Goal: Task Accomplishment & Management: Use online tool/utility

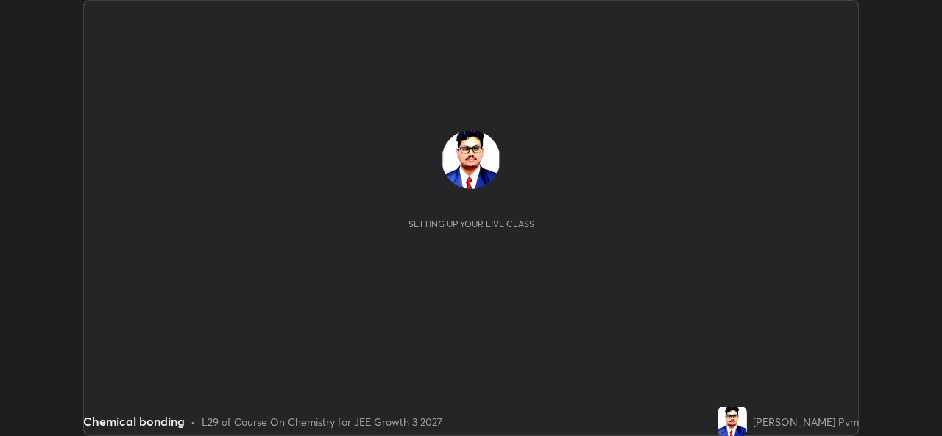
scroll to position [436, 942]
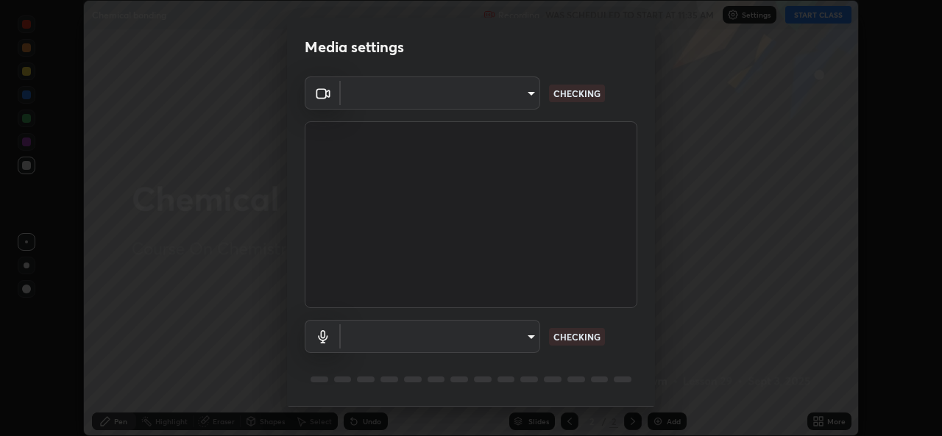
type input "576c985cfbf5b4ad5050d0d59b45d4e125e021a14bf2e74a268270e263c3ef83"
type input "default"
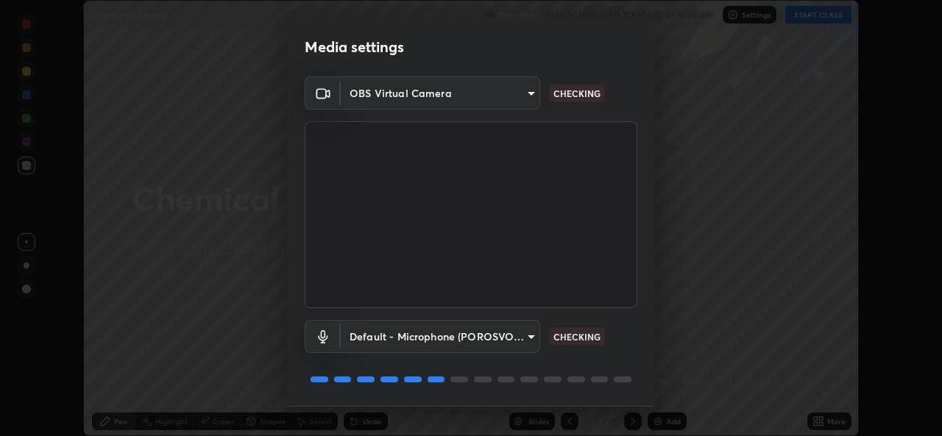
scroll to position [46, 0]
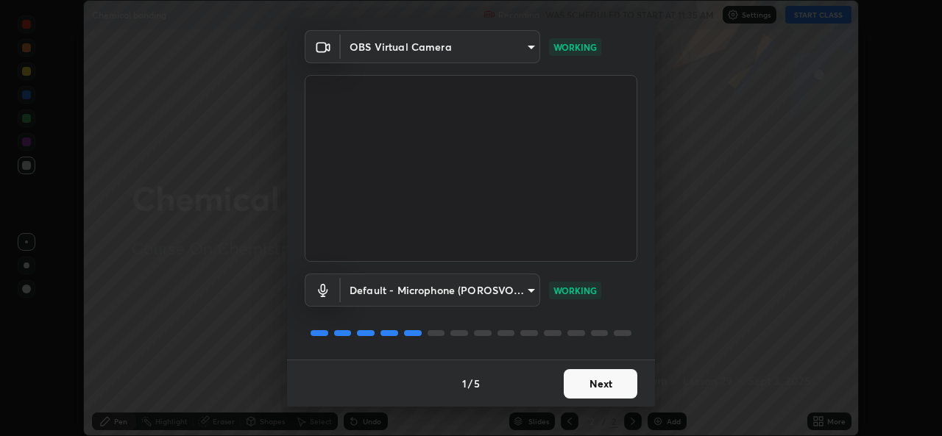
click at [598, 385] on button "Next" at bounding box center [601, 384] width 74 height 29
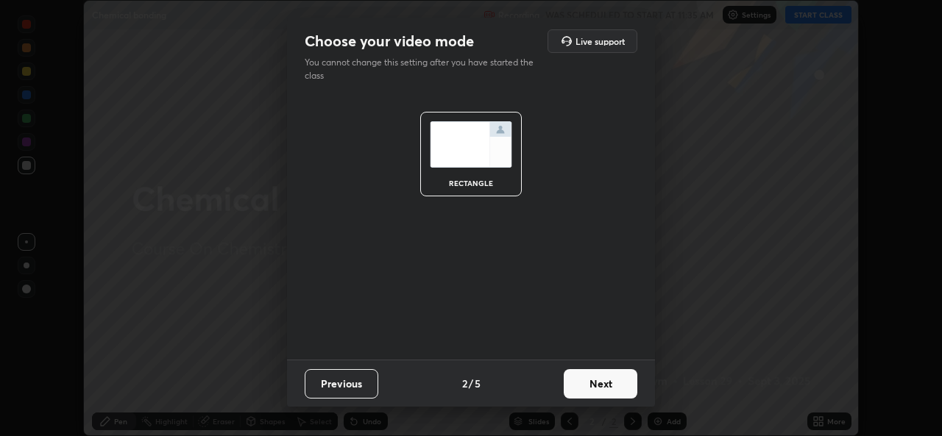
scroll to position [0, 0]
click at [601, 386] on button "Next" at bounding box center [601, 384] width 74 height 29
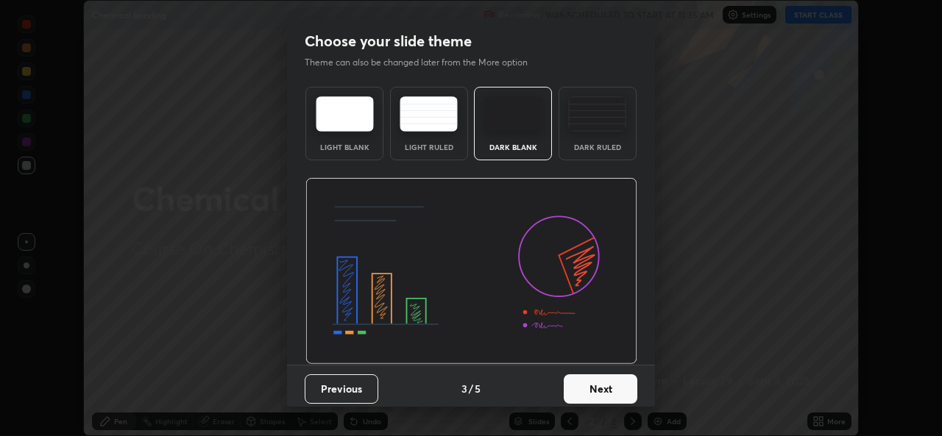
click at [600, 385] on button "Next" at bounding box center [601, 389] width 74 height 29
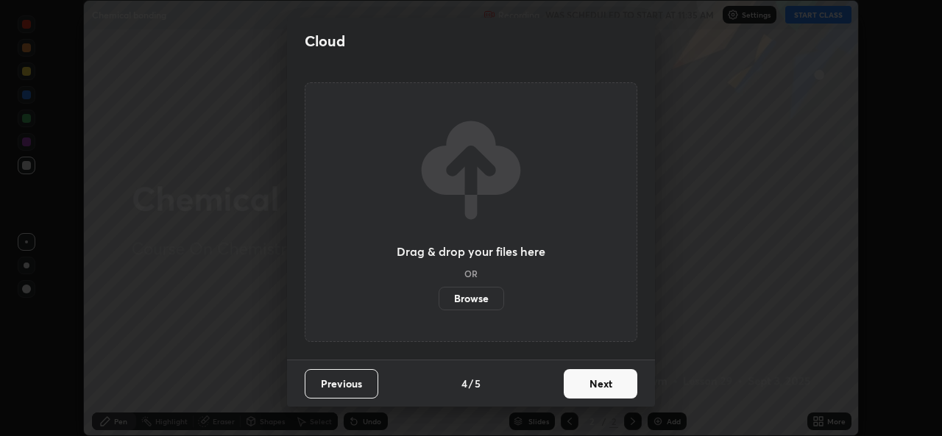
click at [600, 386] on button "Next" at bounding box center [601, 384] width 74 height 29
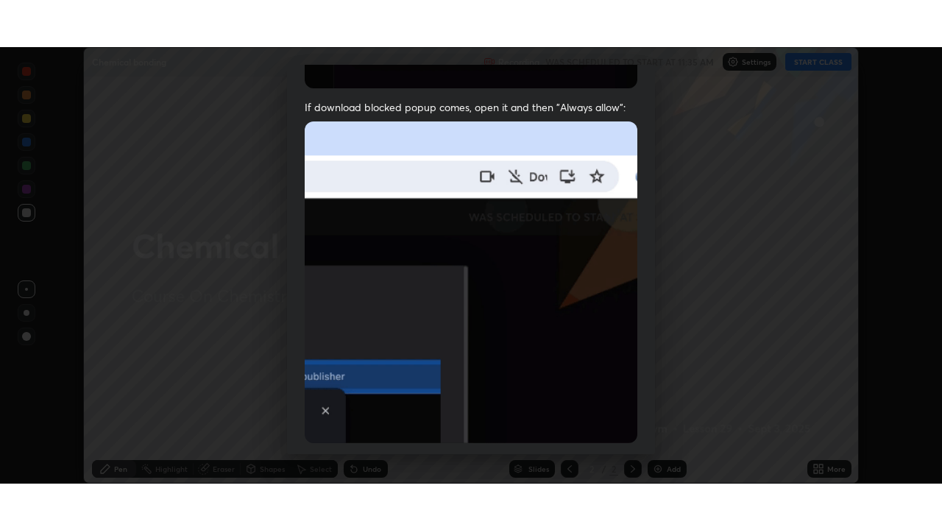
scroll to position [347, 0]
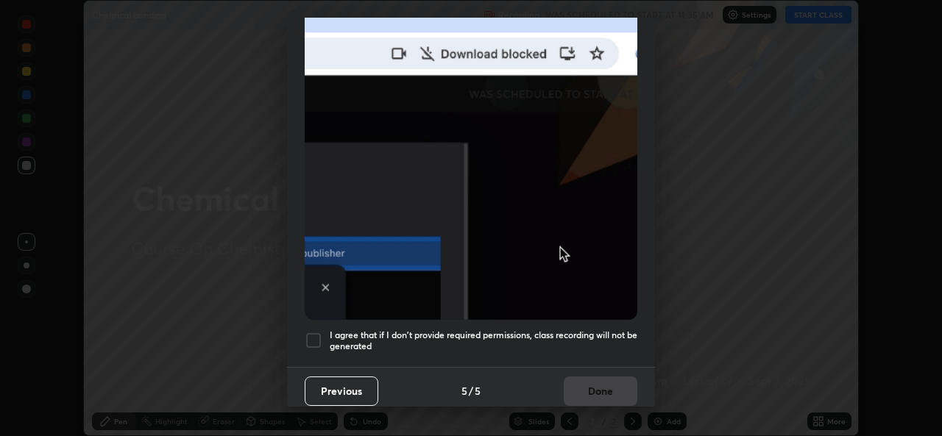
click at [324, 335] on div "I agree that if I don't provide required permissions, class recording will not …" at bounding box center [471, 341] width 333 height 18
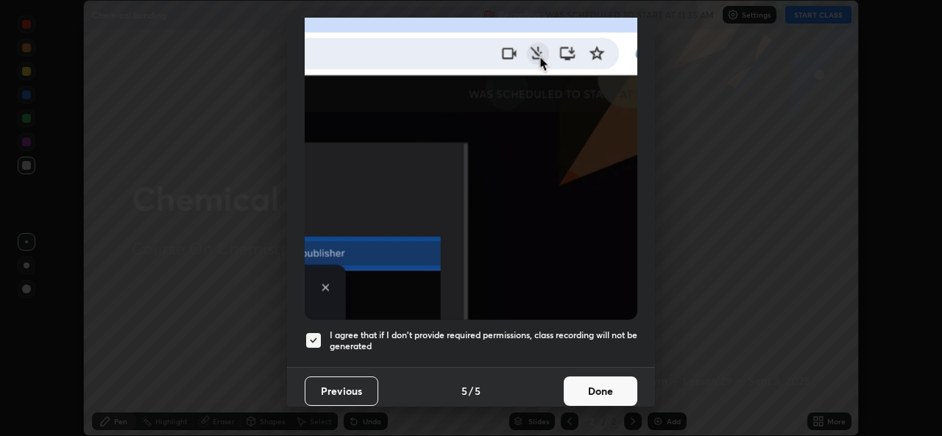
click at [582, 386] on button "Done" at bounding box center [601, 391] width 74 height 29
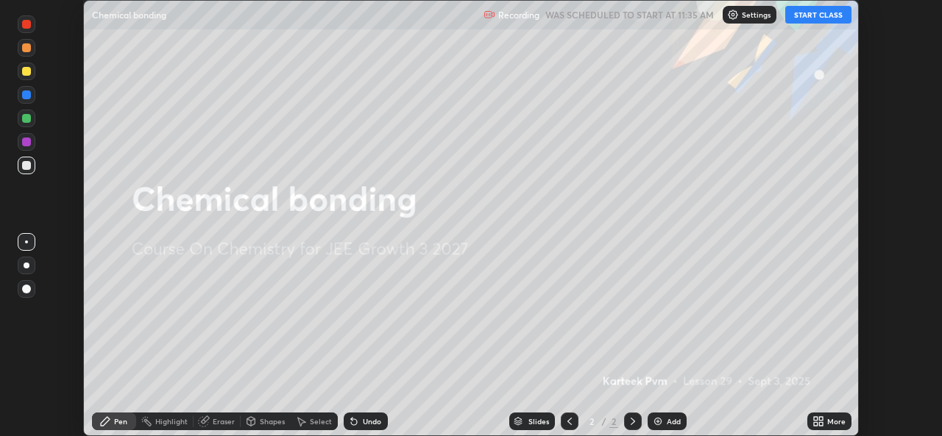
click at [821, 424] on icon at bounding box center [821, 424] width 4 height 4
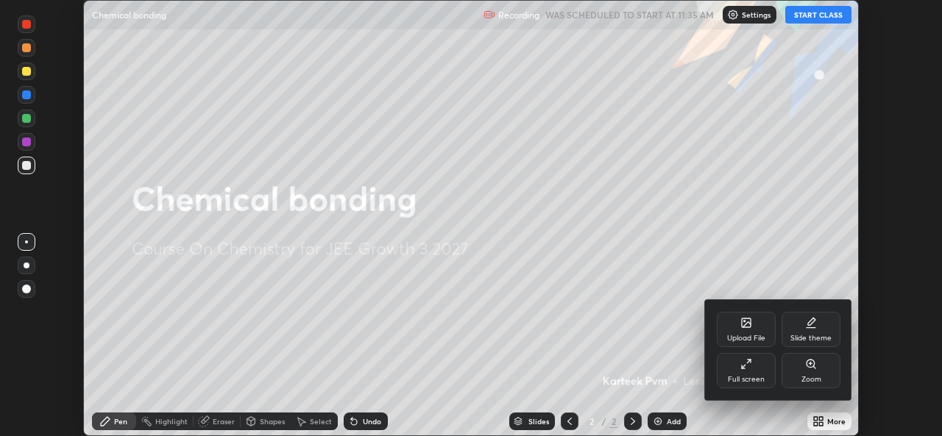
click at [754, 373] on div "Full screen" at bounding box center [746, 370] width 59 height 35
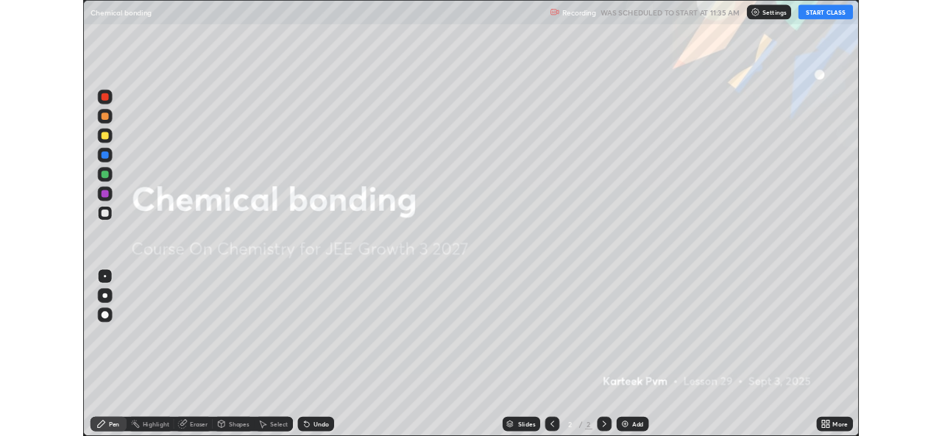
scroll to position [530, 942]
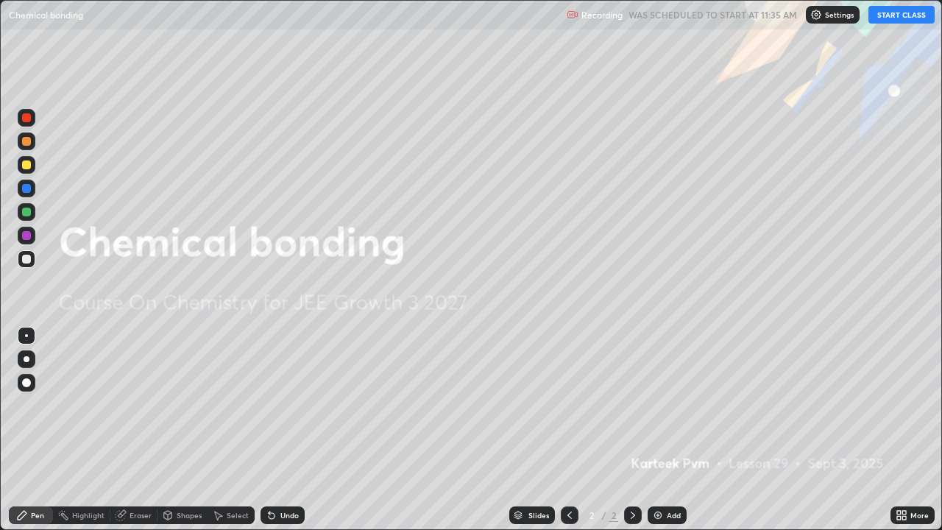
click at [666, 436] on div "Add" at bounding box center [667, 515] width 39 height 18
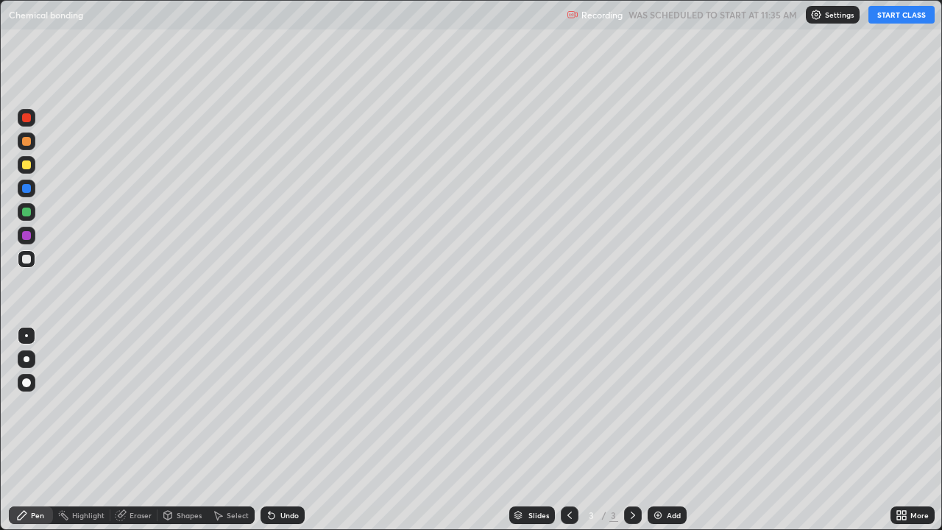
click at [897, 15] on button "START CLASS" at bounding box center [902, 15] width 66 height 18
click at [26, 166] on div at bounding box center [26, 164] width 9 height 9
click at [661, 436] on img at bounding box center [658, 515] width 12 height 12
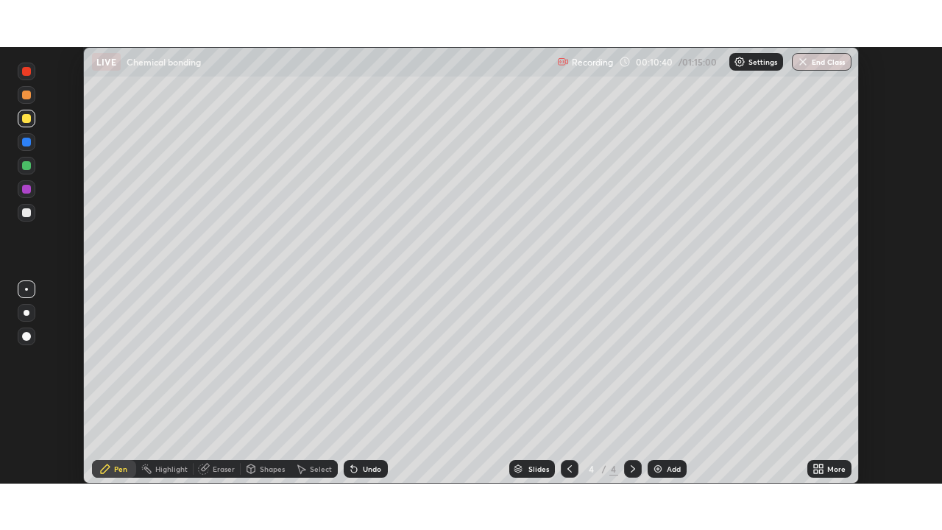
scroll to position [73169, 72664]
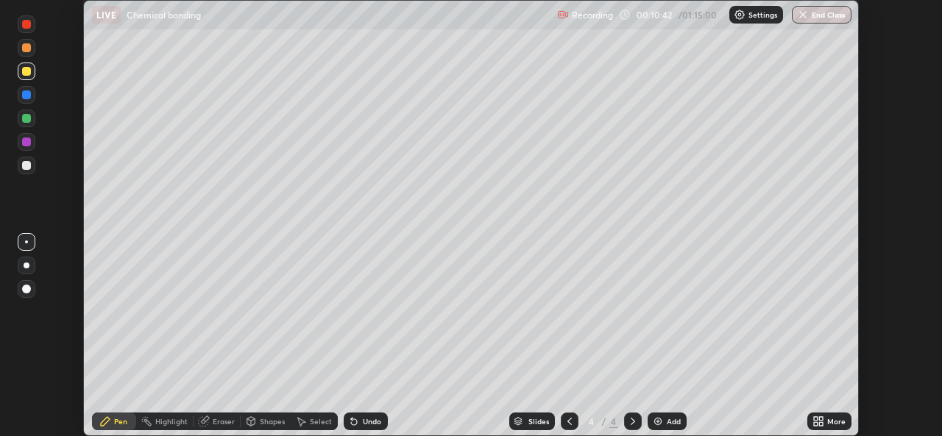
click at [820, 420] on icon at bounding box center [821, 419] width 4 height 4
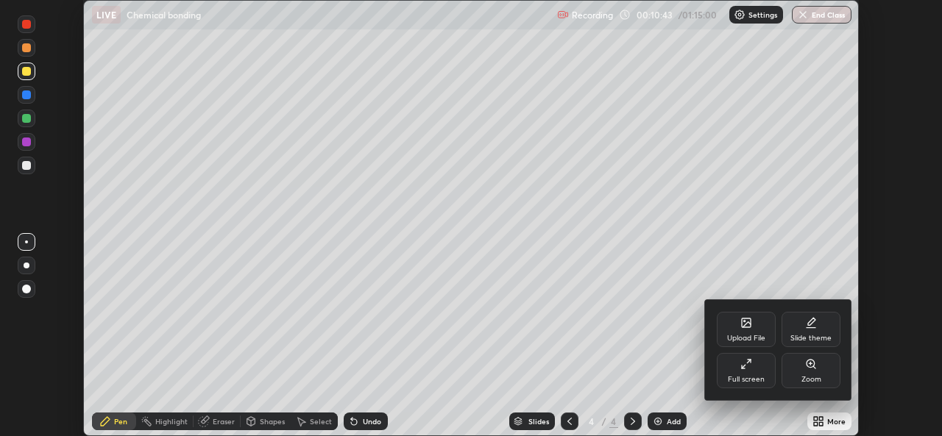
click at [752, 376] on div "Full screen" at bounding box center [746, 379] width 37 height 7
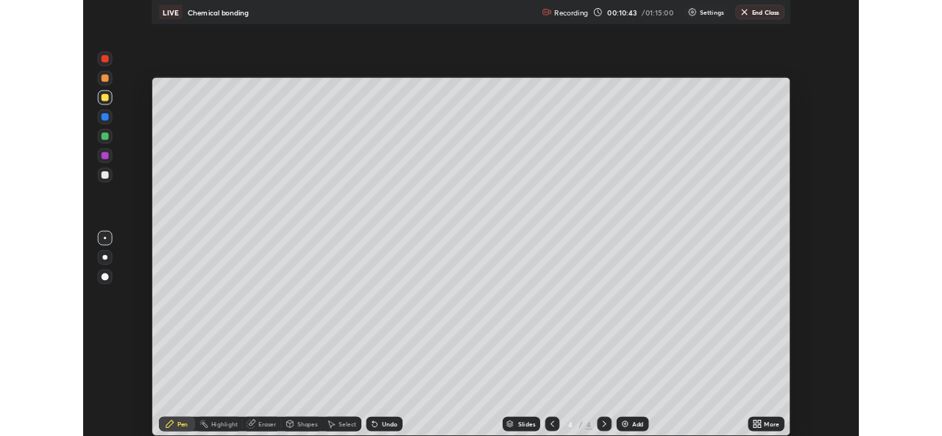
scroll to position [530, 942]
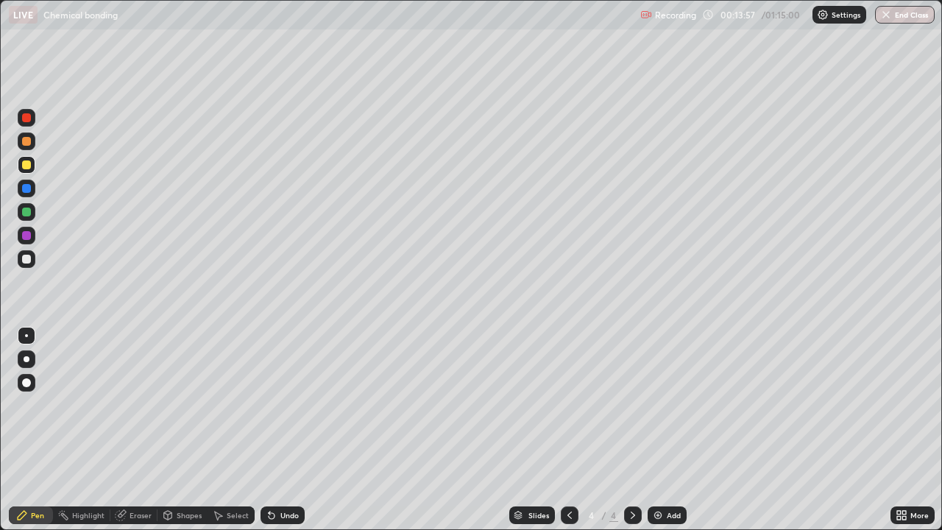
click at [25, 261] on div at bounding box center [26, 259] width 9 height 9
click at [23, 167] on div at bounding box center [26, 164] width 9 height 9
click at [24, 256] on div at bounding box center [26, 259] width 9 height 9
click at [18, 210] on div at bounding box center [27, 212] width 18 height 18
click at [276, 436] on div "Undo" at bounding box center [283, 515] width 44 height 18
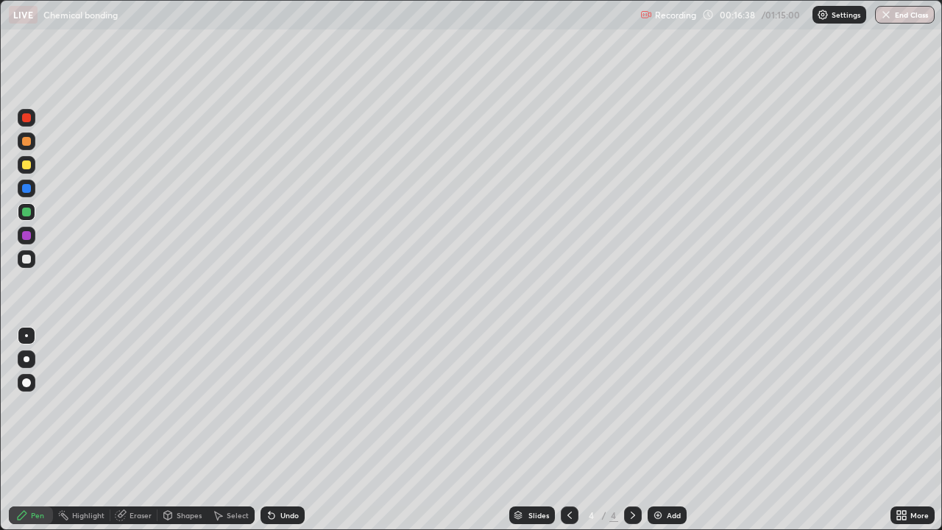
click at [277, 436] on div "Undo" at bounding box center [283, 515] width 44 height 18
click at [26, 261] on div at bounding box center [26, 259] width 9 height 9
click at [24, 188] on div at bounding box center [26, 188] width 9 height 9
click at [24, 263] on div at bounding box center [26, 259] width 9 height 9
click at [27, 166] on div at bounding box center [26, 164] width 9 height 9
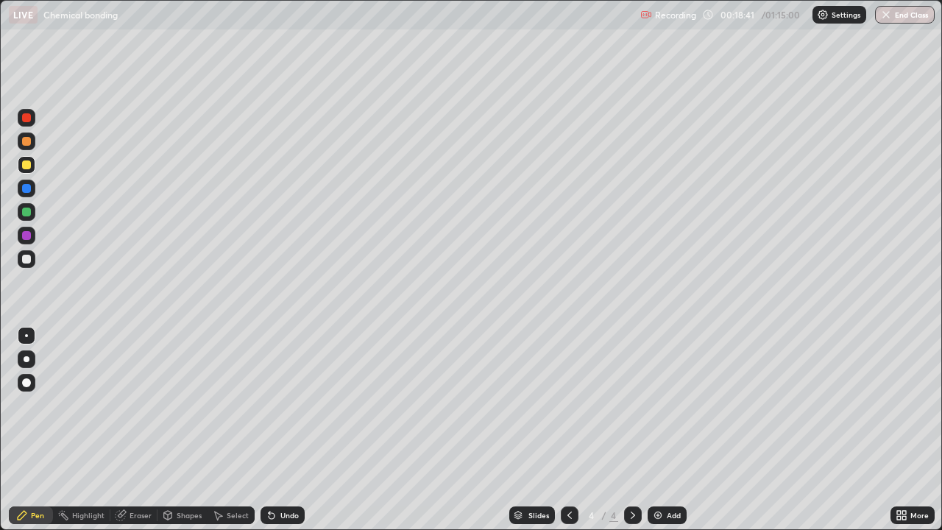
click at [26, 260] on div at bounding box center [26, 259] width 9 height 9
click at [283, 436] on div "Undo" at bounding box center [289, 515] width 18 height 7
click at [277, 436] on div "Undo" at bounding box center [283, 515] width 44 height 18
click at [26, 166] on div at bounding box center [26, 164] width 9 height 9
click at [28, 262] on div at bounding box center [26, 259] width 9 height 9
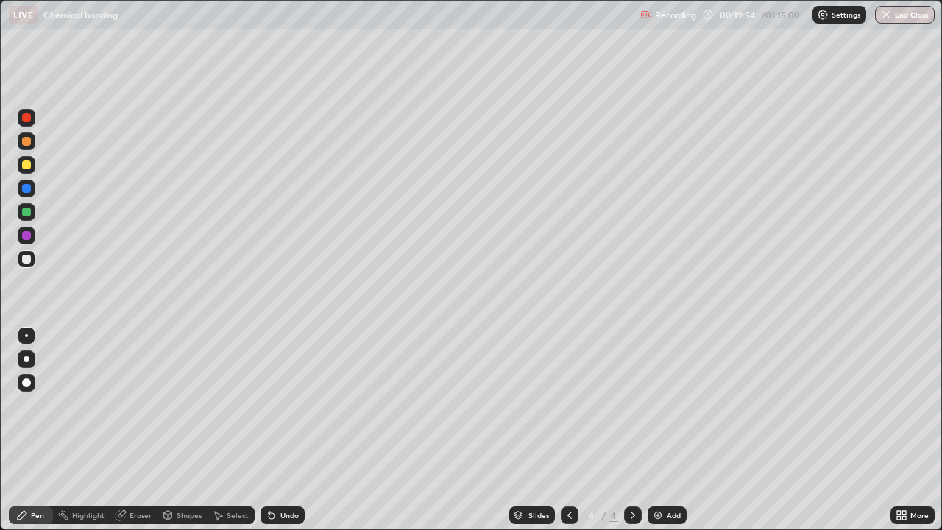
click at [286, 436] on div "Undo" at bounding box center [283, 515] width 44 height 18
click at [27, 165] on div at bounding box center [26, 164] width 9 height 9
click at [27, 258] on div at bounding box center [26, 259] width 9 height 9
click at [284, 436] on div "Undo" at bounding box center [289, 515] width 18 height 7
click at [281, 436] on div "Undo" at bounding box center [289, 515] width 18 height 7
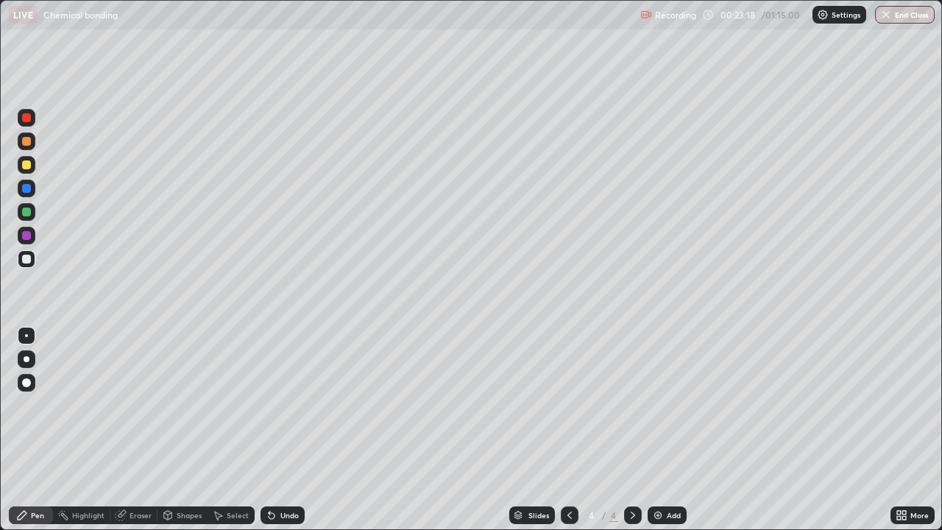
click at [283, 436] on div "Undo" at bounding box center [289, 515] width 18 height 7
click at [292, 436] on div "Undo" at bounding box center [289, 515] width 18 height 7
click at [26, 263] on div at bounding box center [26, 259] width 9 height 9
click at [291, 436] on div "Undo" at bounding box center [289, 515] width 18 height 7
click at [26, 211] on div at bounding box center [26, 212] width 9 height 9
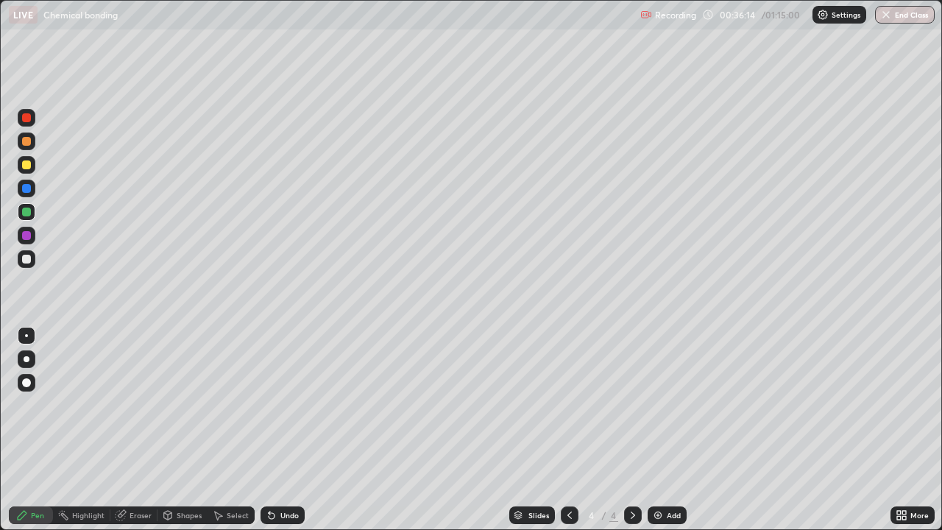
click at [667, 436] on div "Add" at bounding box center [674, 515] width 14 height 7
click at [26, 172] on div at bounding box center [27, 165] width 18 height 18
click at [219, 436] on icon at bounding box center [219, 516] width 8 height 9
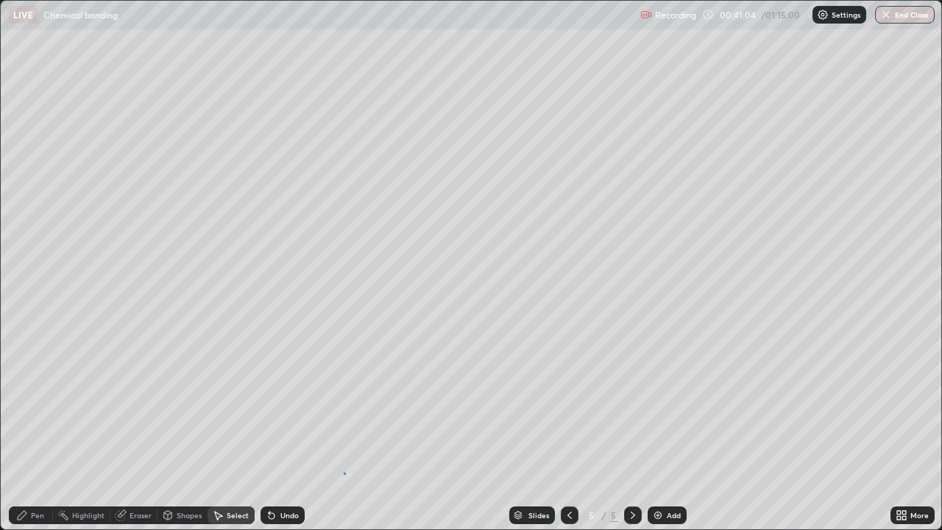
click at [344, 436] on div "0 ° Undo Copy Duplicate Duplicate to new slide Delete" at bounding box center [471, 265] width 941 height 528
click at [35, 436] on div "Pen" at bounding box center [37, 515] width 13 height 7
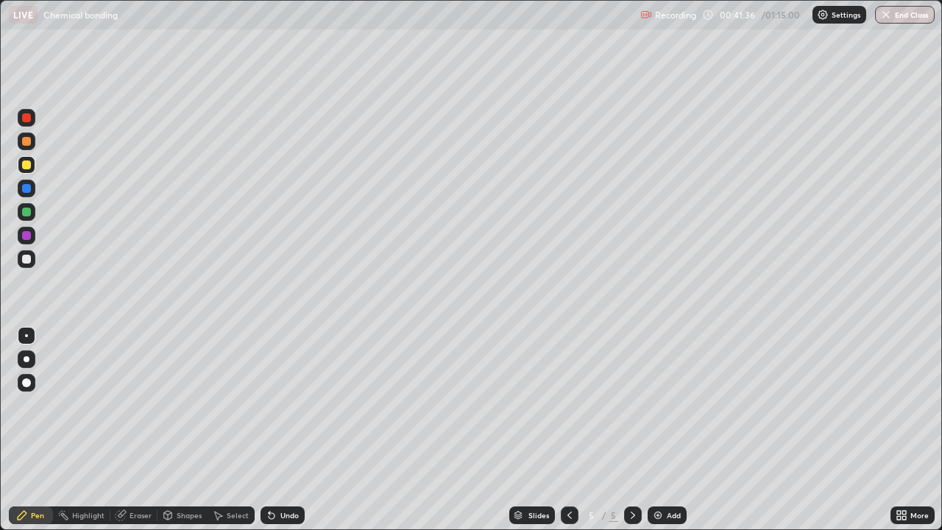
click at [64, 436] on rect at bounding box center [64, 516] width 7 height 7
click at [124, 436] on icon at bounding box center [121, 515] width 12 height 12
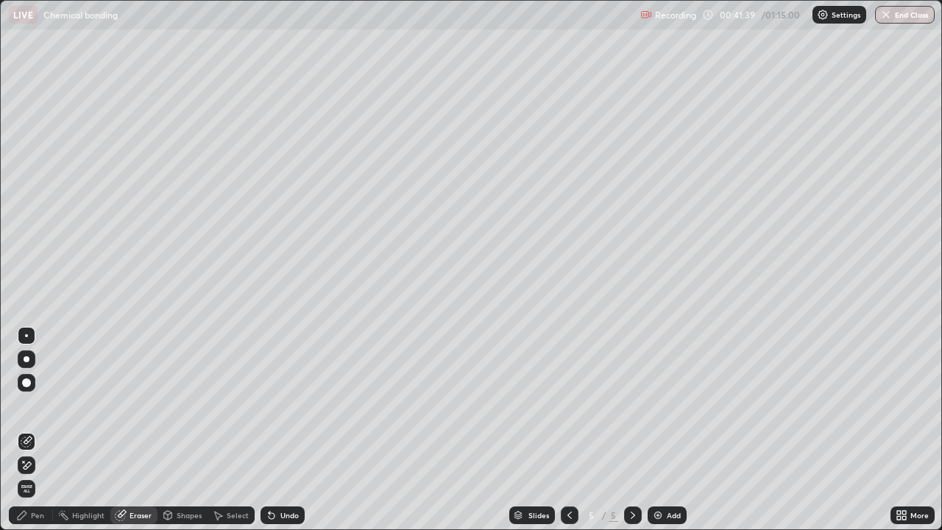
click at [32, 436] on div "Pen" at bounding box center [37, 515] width 13 height 7
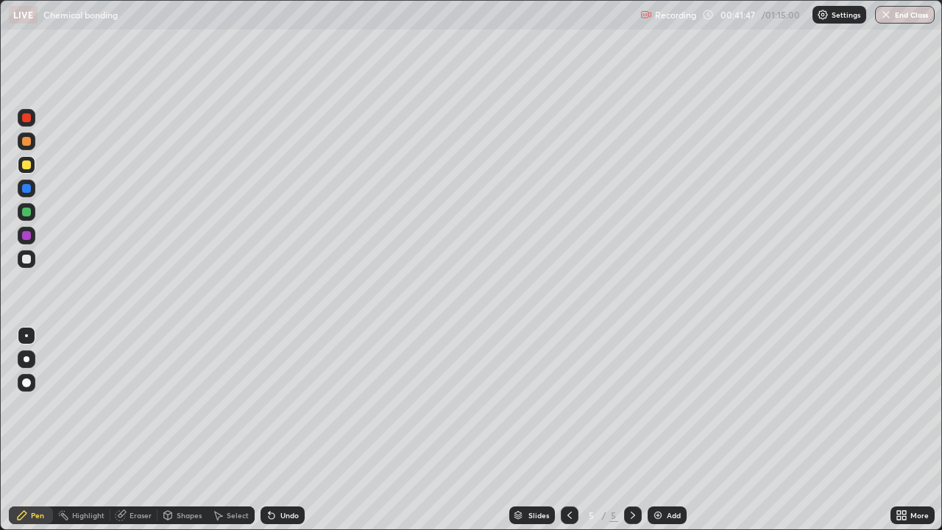
click at [221, 436] on icon at bounding box center [218, 515] width 12 height 12
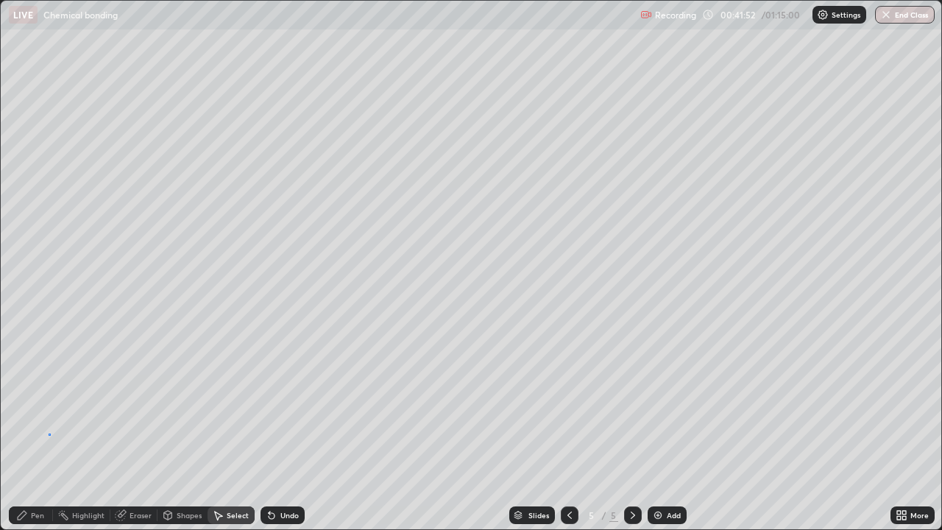
click at [51, 434] on div "0 ° Undo Copy Duplicate Duplicate to new slide Delete" at bounding box center [471, 265] width 941 height 528
click at [38, 436] on div "Pen" at bounding box center [37, 515] width 13 height 7
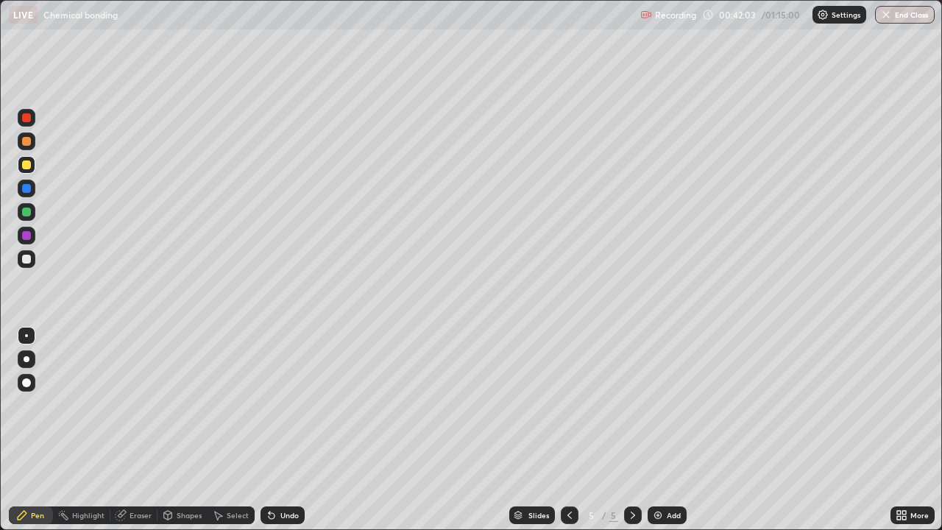
click at [23, 258] on div at bounding box center [26, 259] width 9 height 9
click at [904, 436] on icon at bounding box center [904, 513] width 4 height 4
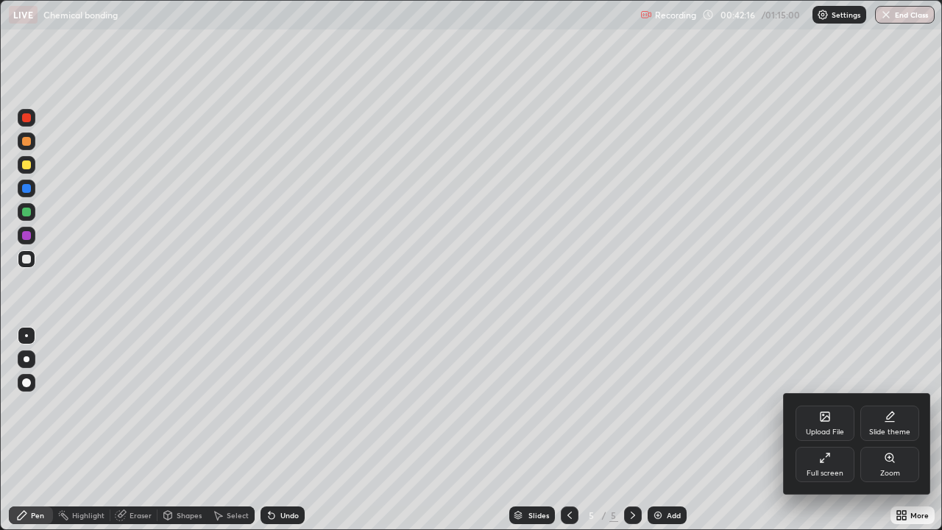
click at [813, 436] on div "Full screen" at bounding box center [825, 464] width 59 height 35
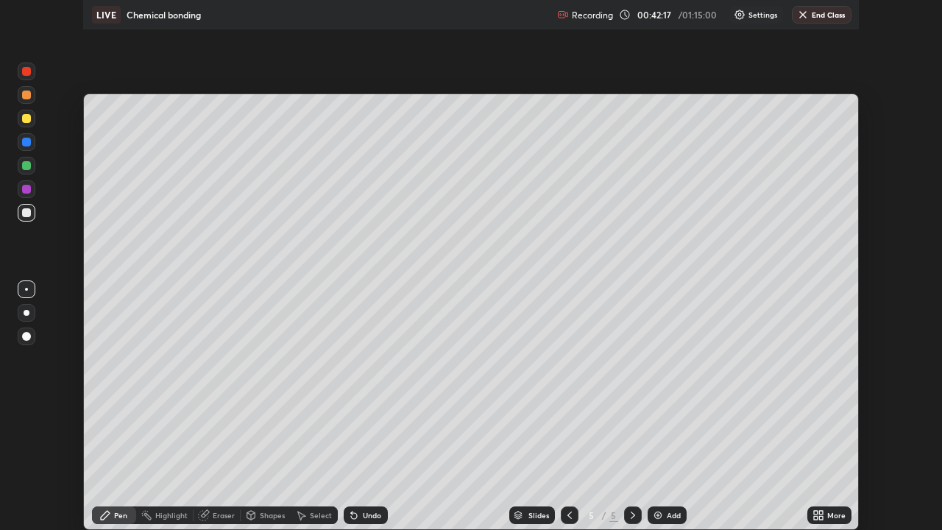
scroll to position [73169, 72664]
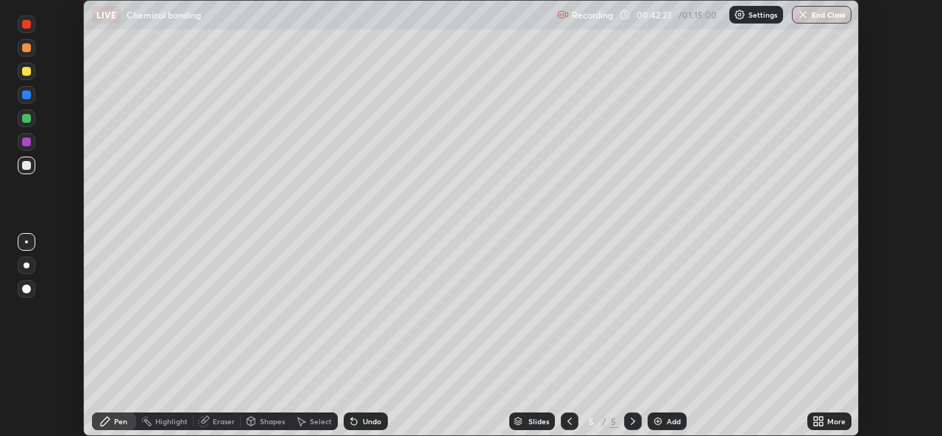
click at [835, 428] on div "More" at bounding box center [829, 422] width 44 height 18
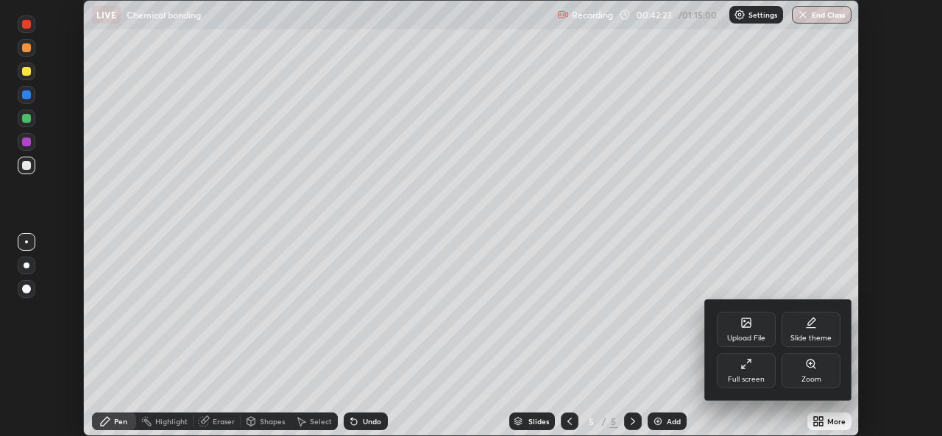
click at [737, 370] on div "Full screen" at bounding box center [746, 370] width 59 height 35
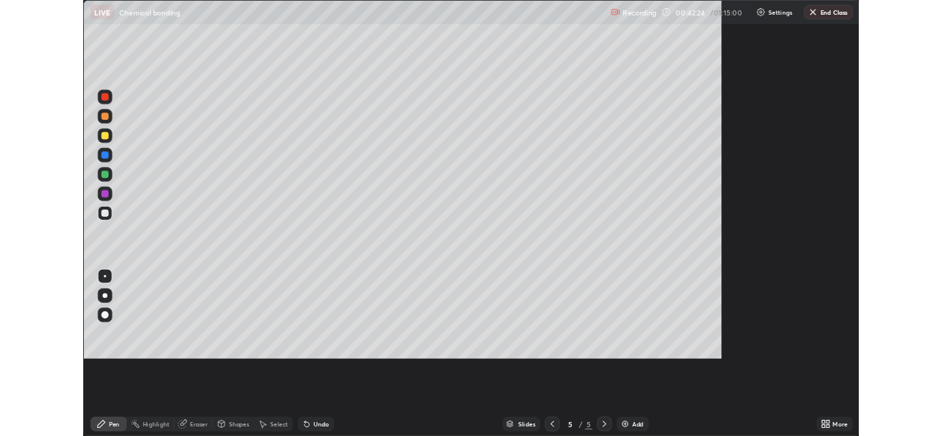
scroll to position [530, 942]
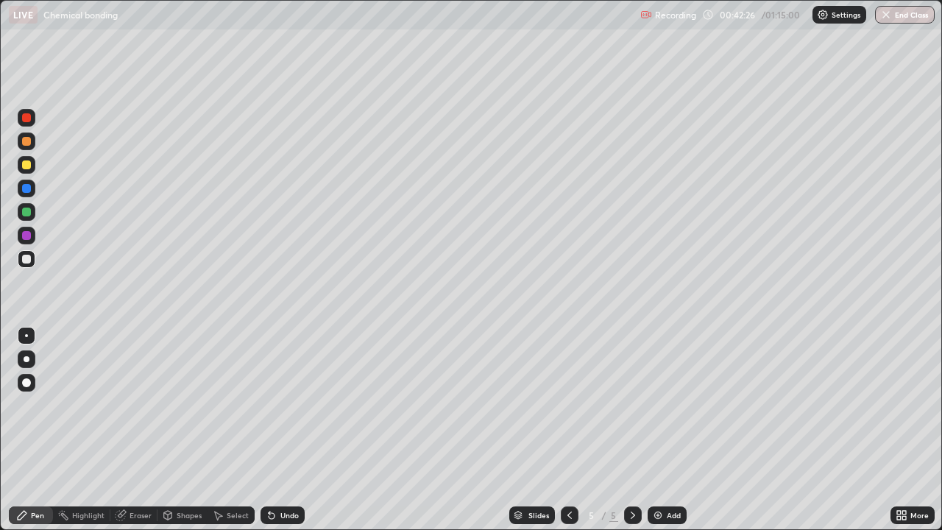
click at [29, 162] on div at bounding box center [26, 164] width 9 height 9
click at [289, 436] on div "Undo" at bounding box center [289, 515] width 18 height 7
click at [568, 436] on icon at bounding box center [570, 515] width 12 height 12
click at [895, 13] on button "End Class" at bounding box center [905, 15] width 60 height 18
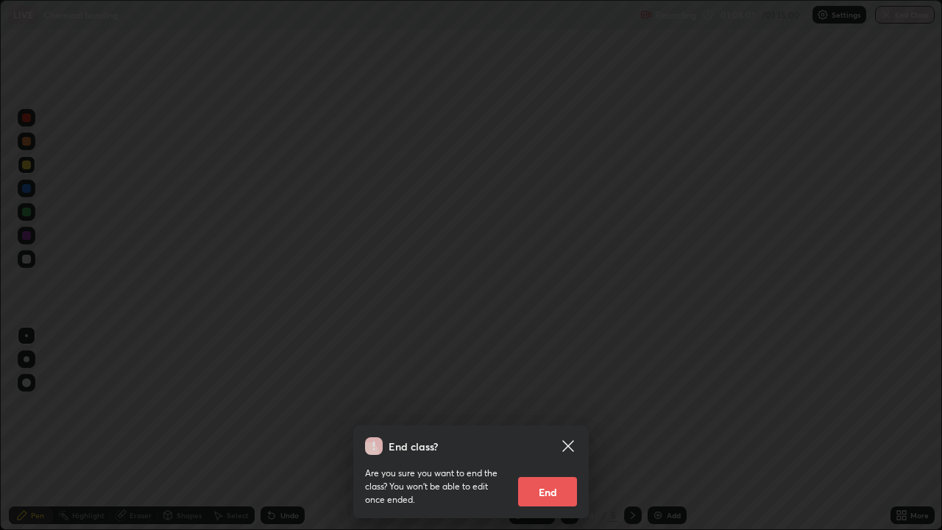
click at [545, 436] on button "End" at bounding box center [547, 491] width 59 height 29
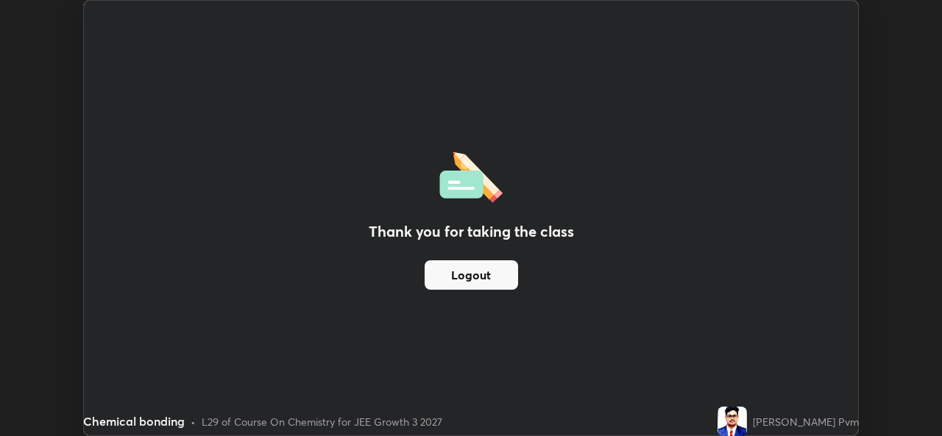
scroll to position [73169, 72664]
